Goal: Task Accomplishment & Management: Use online tool/utility

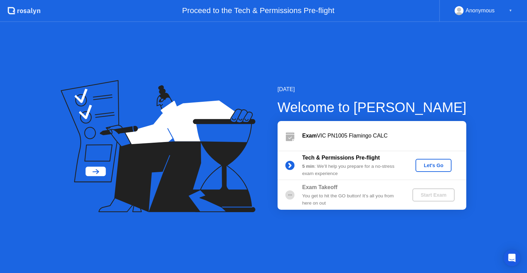
click at [440, 162] on div "Let's Go" at bounding box center [433, 164] width 31 height 5
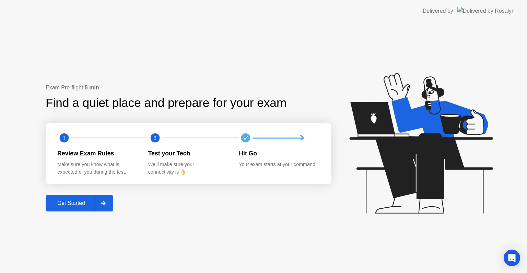
click at [85, 204] on div "Get Started" at bounding box center [71, 203] width 47 height 6
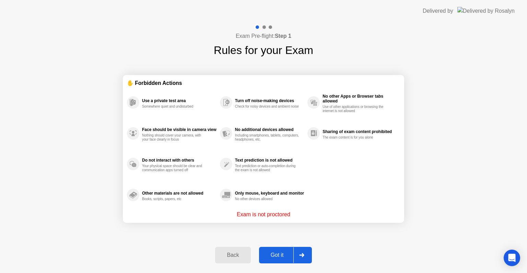
click at [297, 255] on div at bounding box center [301, 255] width 16 height 16
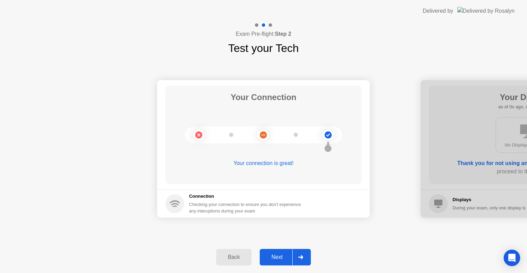
click at [279, 257] on div "Next" at bounding box center [277, 257] width 31 height 6
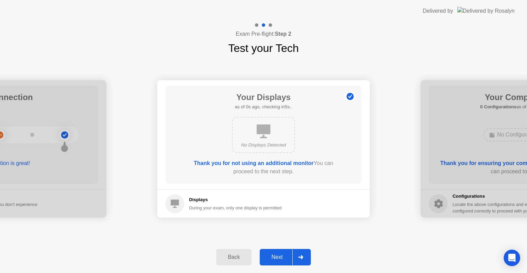
click at [247, 258] on div "Back" at bounding box center [233, 257] width 31 height 6
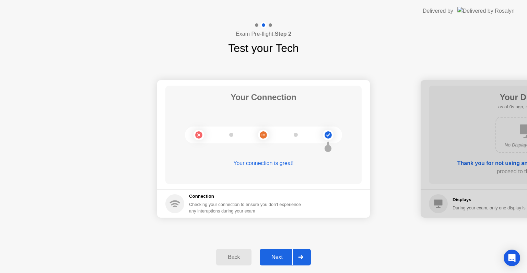
click at [276, 252] on button "Next" at bounding box center [285, 256] width 51 height 16
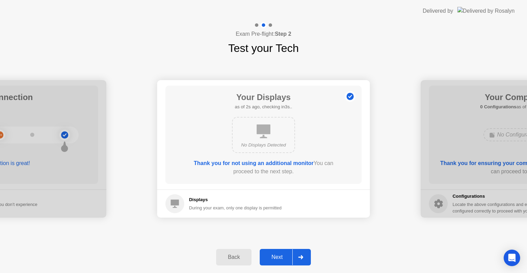
click at [276, 252] on button "Next" at bounding box center [285, 256] width 51 height 16
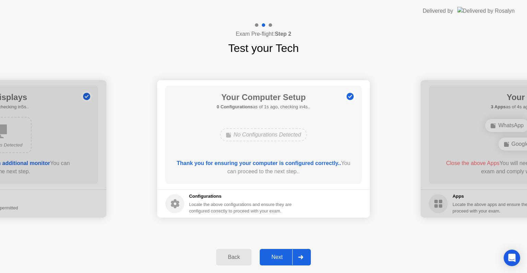
click at [276, 252] on button "Next" at bounding box center [285, 256] width 51 height 16
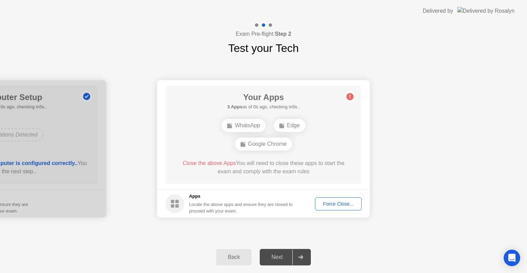
click at [355, 205] on div "Force Close..." at bounding box center [338, 203] width 42 height 5
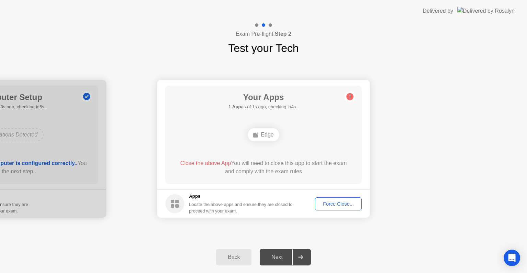
click at [337, 202] on div "Force Close..." at bounding box center [338, 203] width 42 height 5
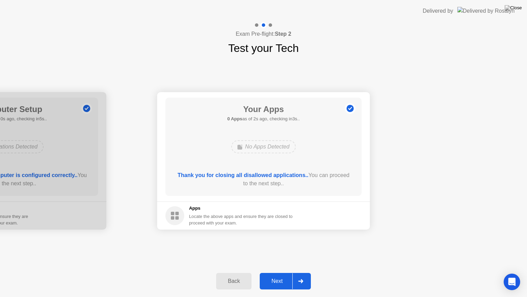
click at [281, 272] on div "Next" at bounding box center [277, 281] width 31 height 6
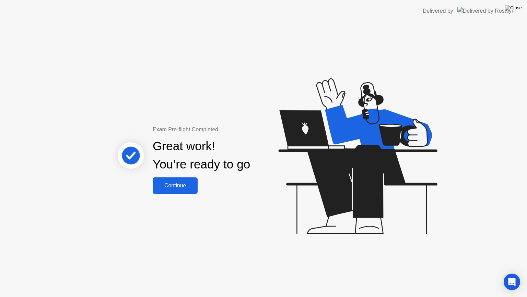
click at [173, 183] on div "Continue" at bounding box center [175, 185] width 41 height 6
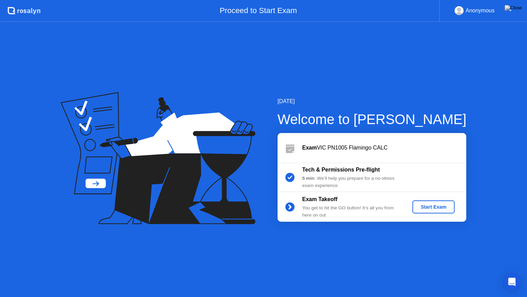
click at [436, 208] on div "Start Exam" at bounding box center [433, 206] width 37 height 5
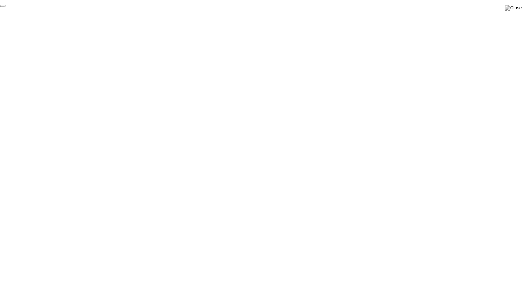
click div "End Proctoring Session"
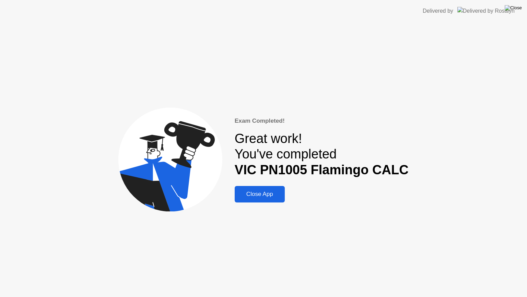
click at [519, 11] on img at bounding box center [513, 7] width 17 height 5
click at [273, 196] on div "Close App" at bounding box center [260, 193] width 46 height 7
